Goal: Obtain resource: Obtain resource

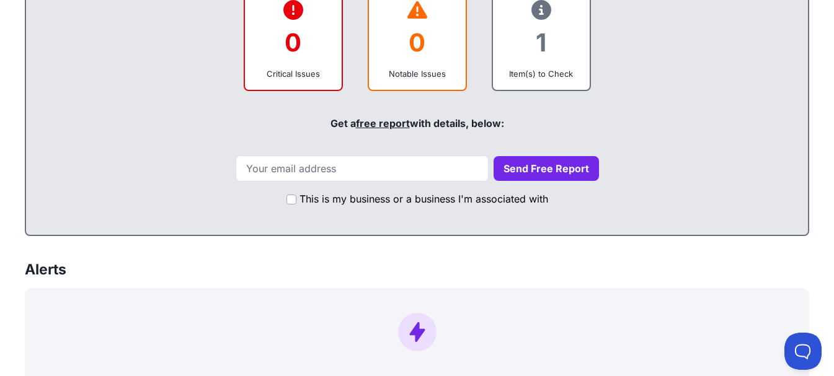
scroll to position [496, 0]
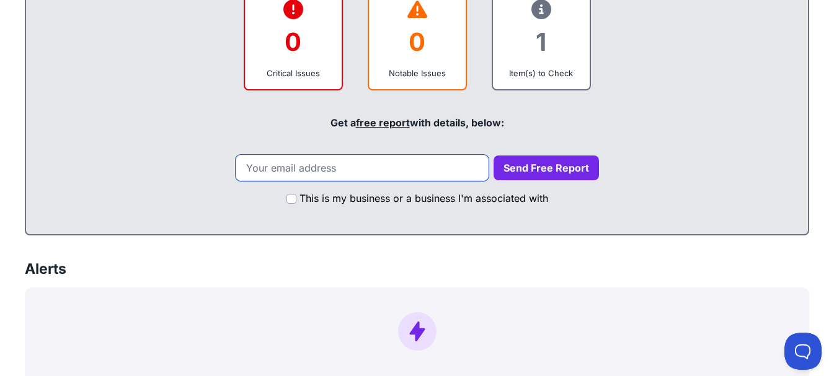
click at [386, 177] on input "email" at bounding box center [362, 168] width 253 height 26
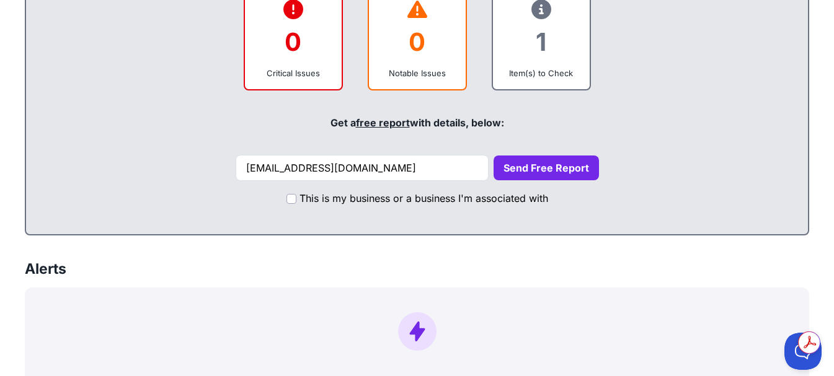
click at [520, 162] on button "Send Free Report" at bounding box center [545, 168] width 105 height 25
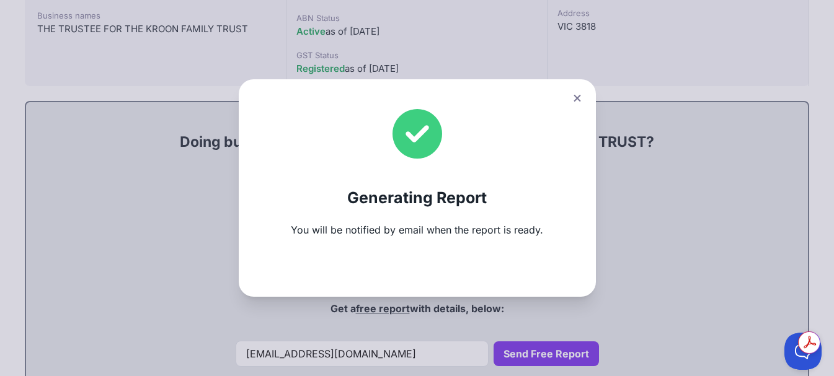
click at [580, 97] on icon at bounding box center [576, 98] width 7 height 7
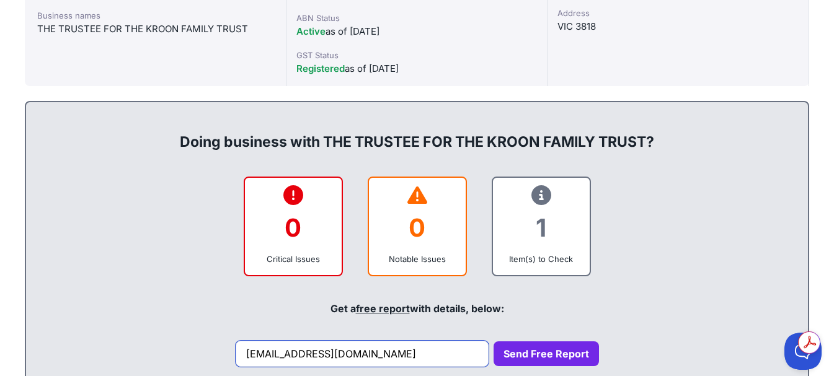
click at [415, 356] on input "portiaconvey@telkomsa.net" at bounding box center [362, 354] width 253 height 26
click at [361, 356] on input "matshitse" at bounding box center [362, 354] width 253 height 26
paste input "steattorneys@gmail.com"
type input "matshisteattorneys@gmail.com"
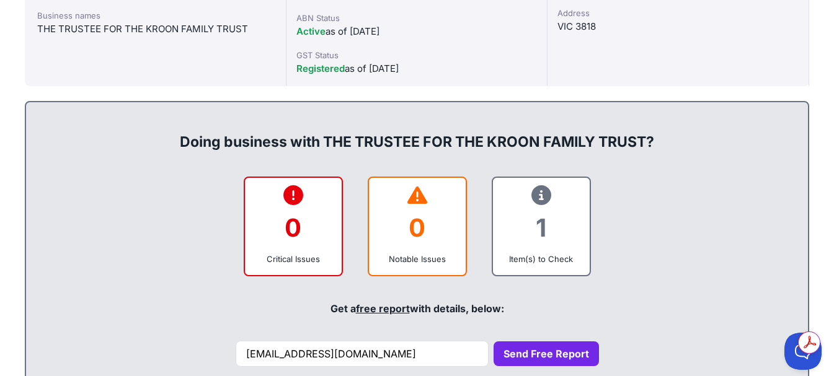
click at [518, 351] on button "Send Free Report" at bounding box center [545, 354] width 105 height 25
click at [523, 354] on button "Send Free Report" at bounding box center [545, 354] width 105 height 25
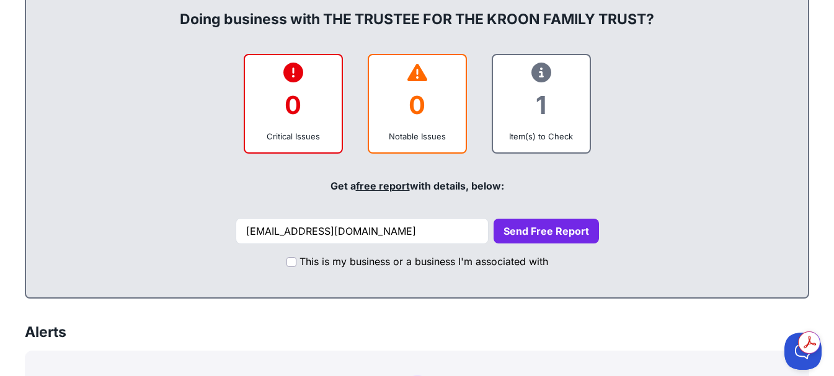
scroll to position [434, 0]
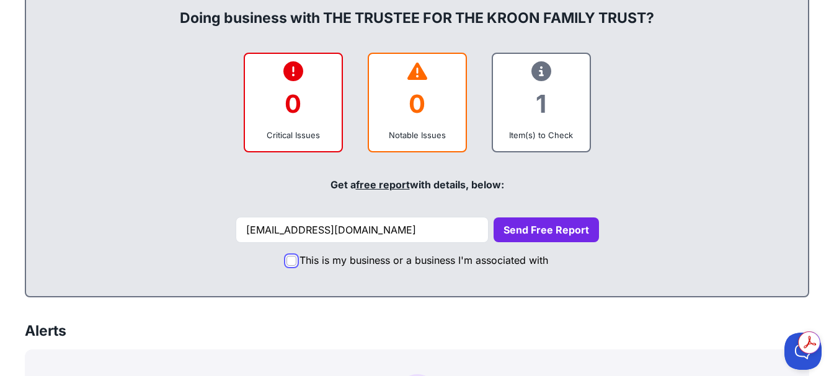
click at [293, 260] on input "This is my business or a business I'm associated with" at bounding box center [291, 261] width 10 height 10
checkbox input "true"
click at [534, 237] on button "Send Free Report" at bounding box center [545, 230] width 105 height 25
click at [534, 236] on button "Send Free Report" at bounding box center [545, 230] width 105 height 25
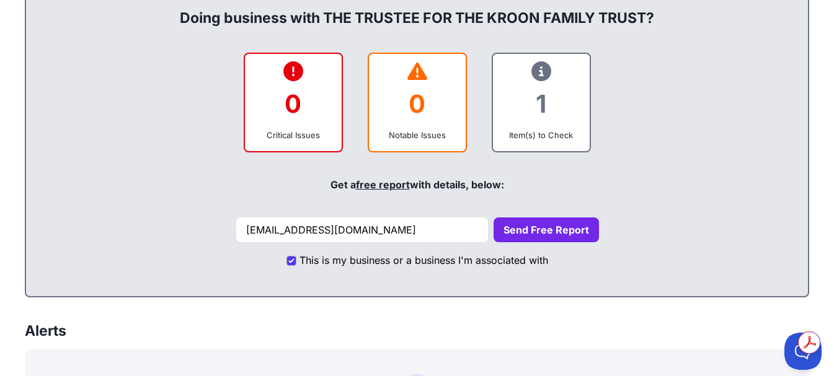
click at [534, 236] on button "Send Free Report" at bounding box center [545, 230] width 105 height 25
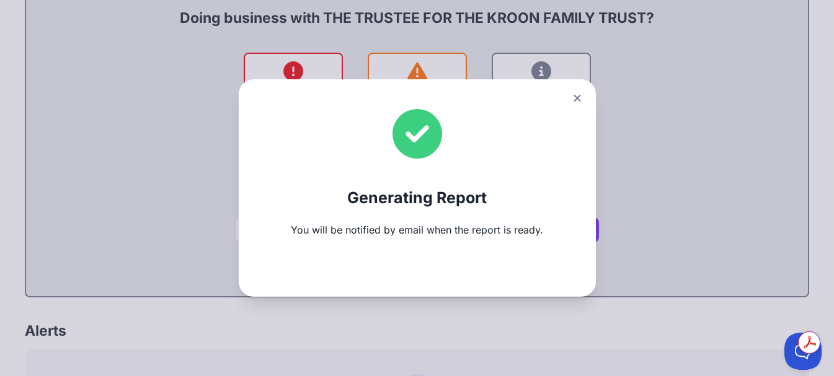
click at [580, 98] on icon at bounding box center [576, 98] width 7 height 7
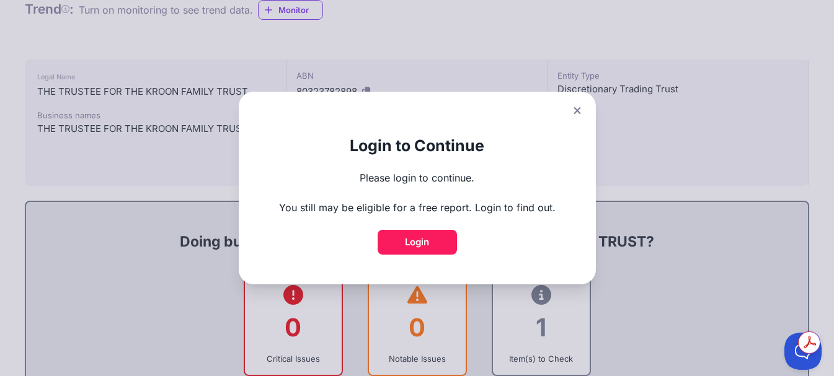
scroll to position [186, 0]
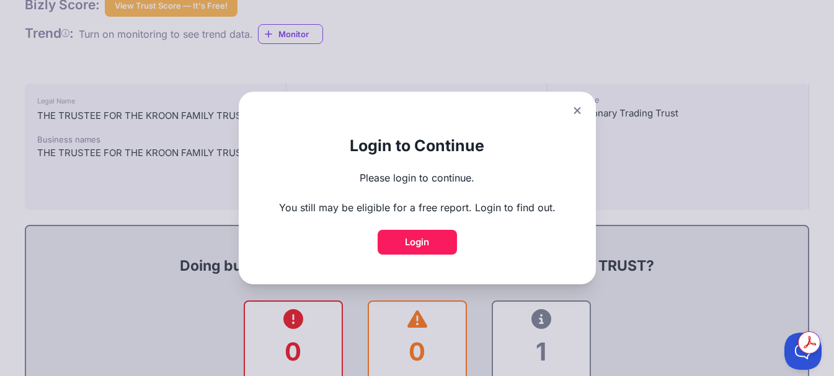
click at [426, 242] on link "Login" at bounding box center [416, 242] width 79 height 25
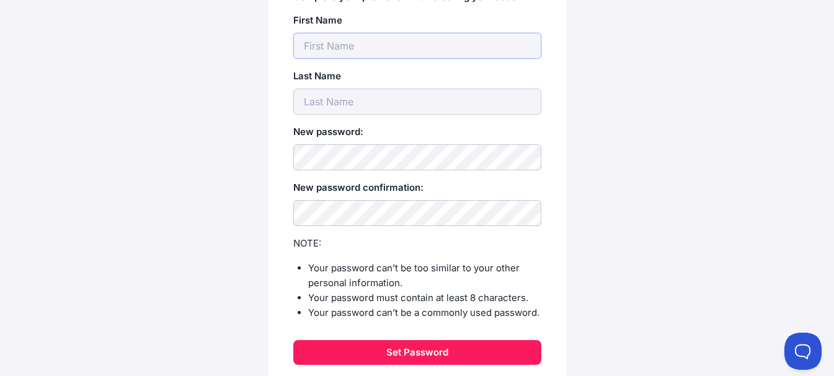
scroll to position [149, 0]
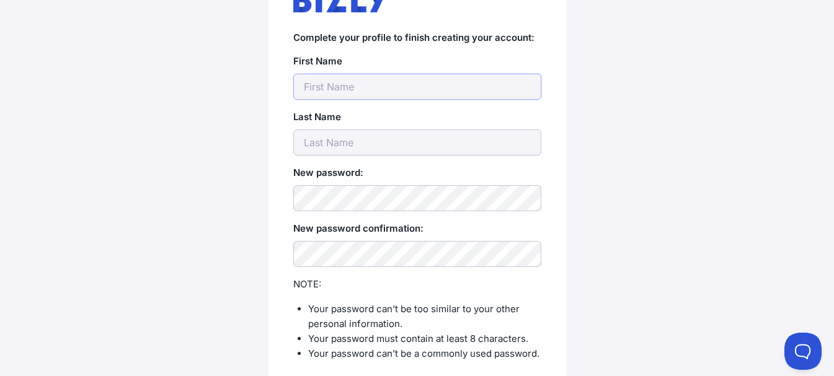
click at [393, 87] on input "text" at bounding box center [417, 87] width 248 height 26
type input "Giyane"
click at [349, 146] on input "text" at bounding box center [417, 143] width 248 height 26
type input "Matoase"
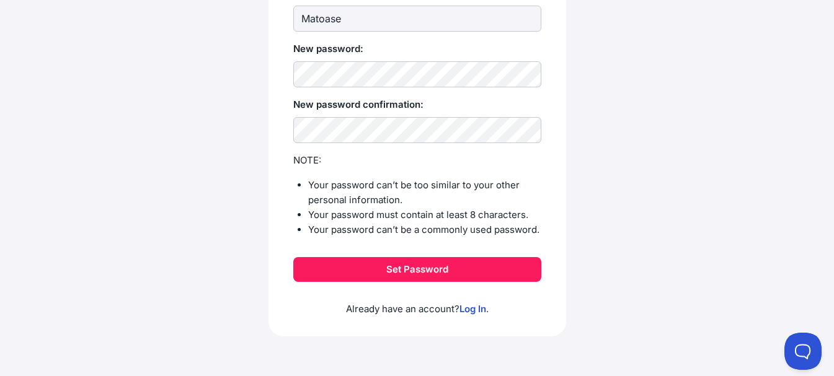
click at [436, 273] on button "Set Password" at bounding box center [417, 269] width 248 height 25
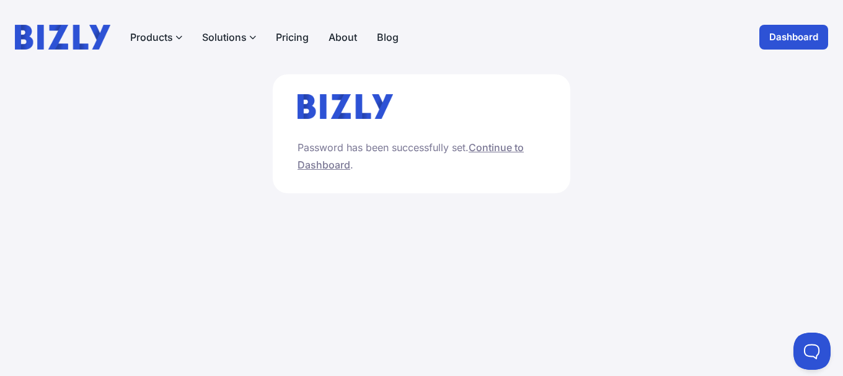
click at [486, 151] on link "Continue to Dashboard" at bounding box center [411, 156] width 226 height 30
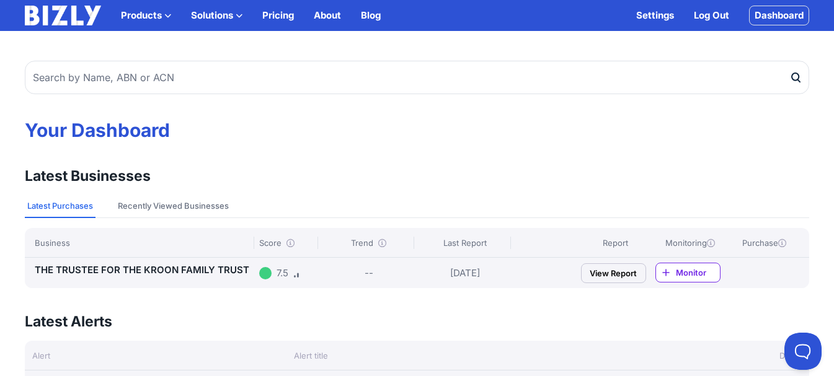
click at [632, 274] on link "View Report" at bounding box center [613, 273] width 65 height 20
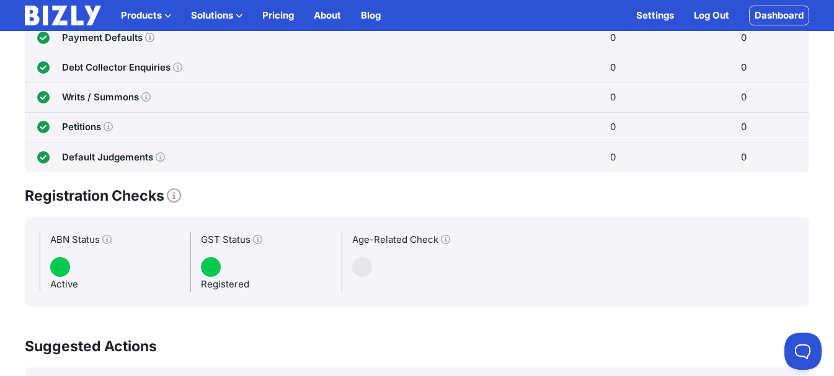
scroll to position [594, 0]
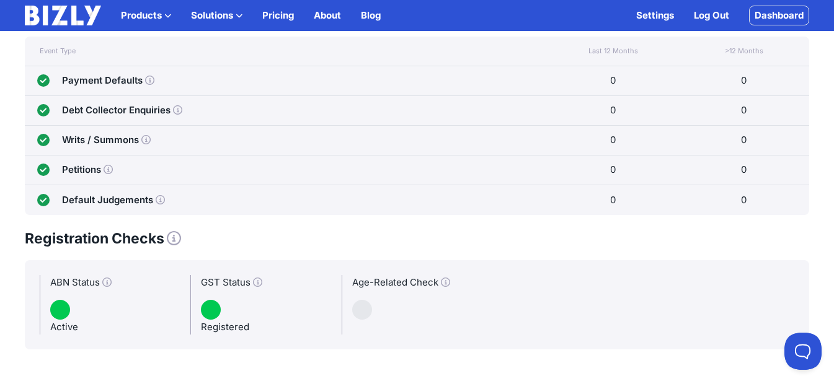
click at [446, 289] on link at bounding box center [445, 282] width 9 height 15
click at [445, 281] on icon at bounding box center [445, 282] width 9 height 9
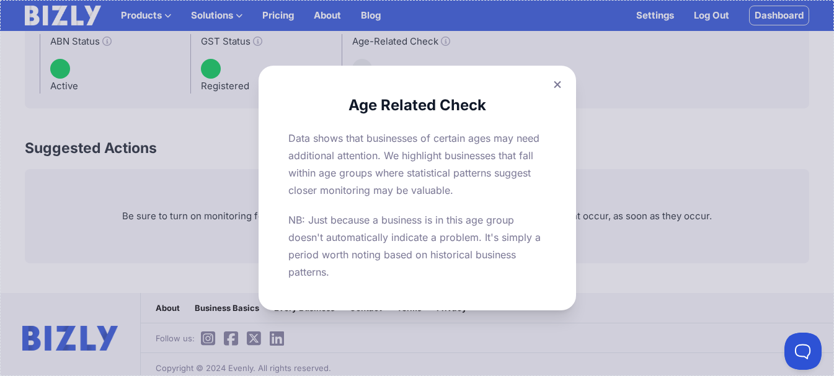
scroll to position [842, 0]
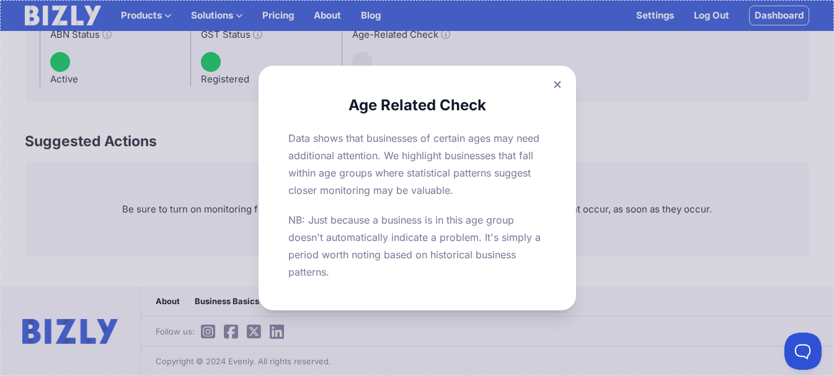
click at [561, 82] on icon at bounding box center [557, 85] width 7 height 8
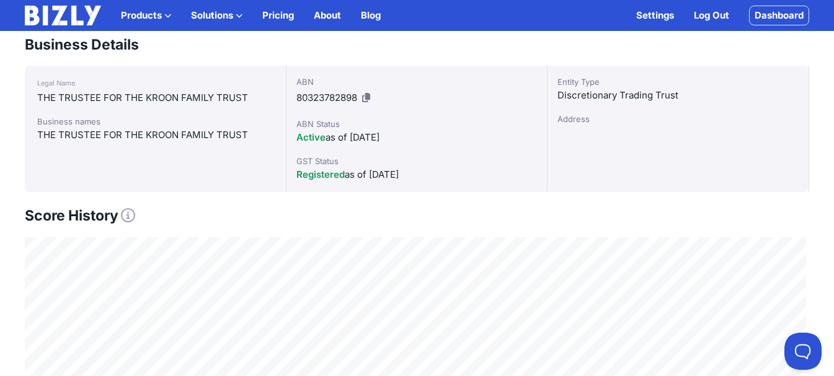
scroll to position [160, 0]
